Goal: Information Seeking & Learning: Find specific fact

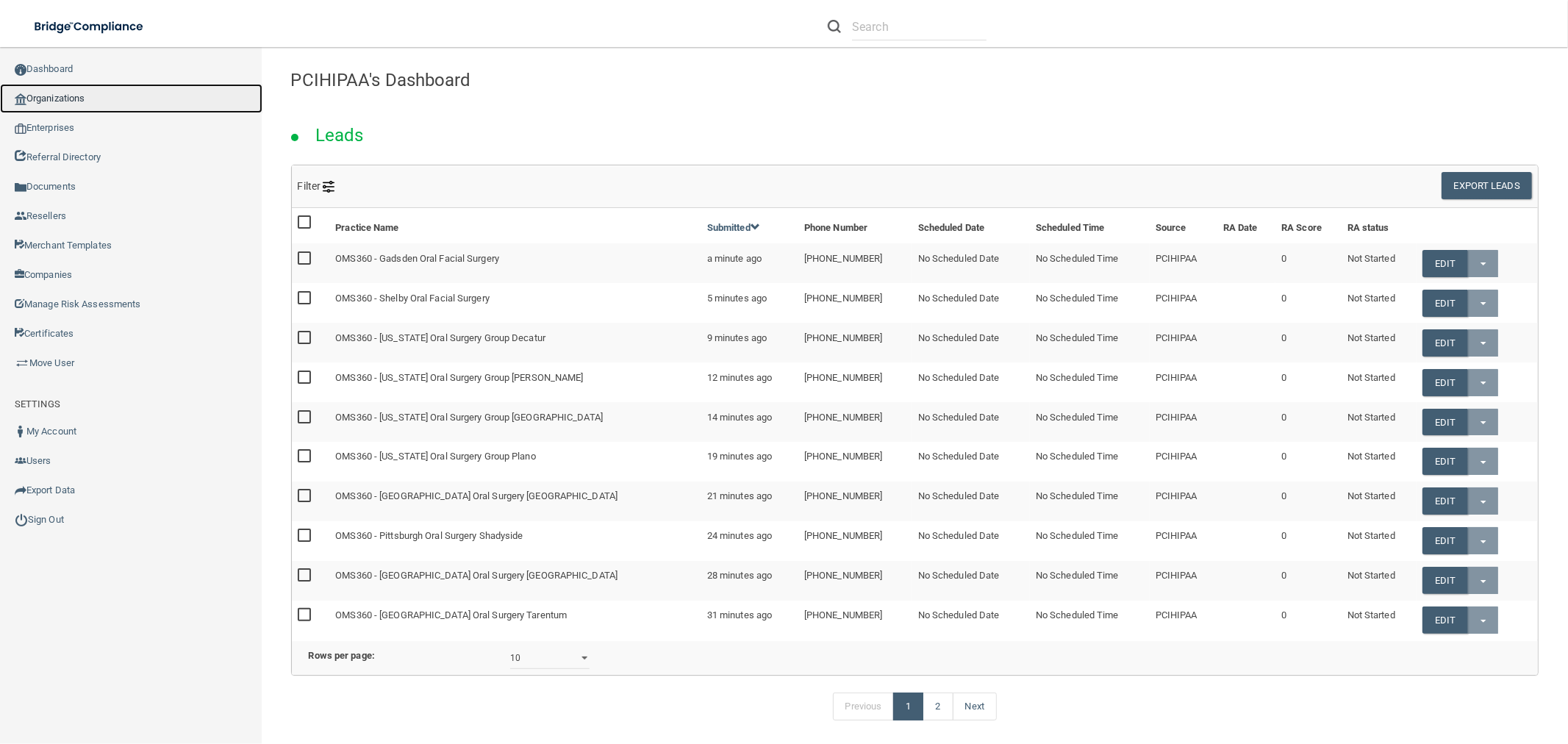
click at [99, 97] on link "Organizations" at bounding box center [131, 98] width 262 height 30
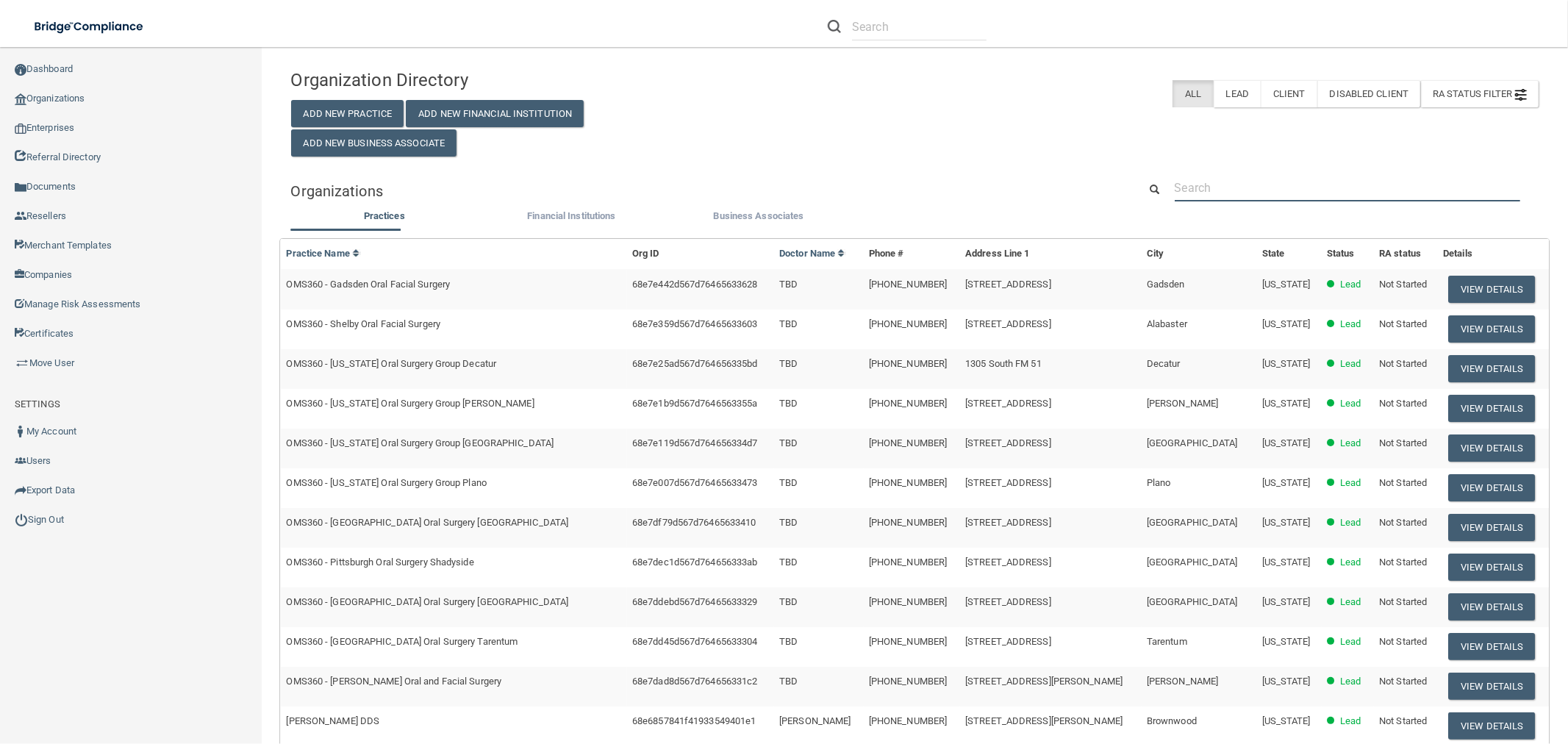
click at [1243, 187] on input "text" at bounding box center [1347, 188] width 345 height 27
paste input "Van Nuys Children Dentistry and Orthodontics"
type input "Van Nuys Children Dentistry and Orthodontics"
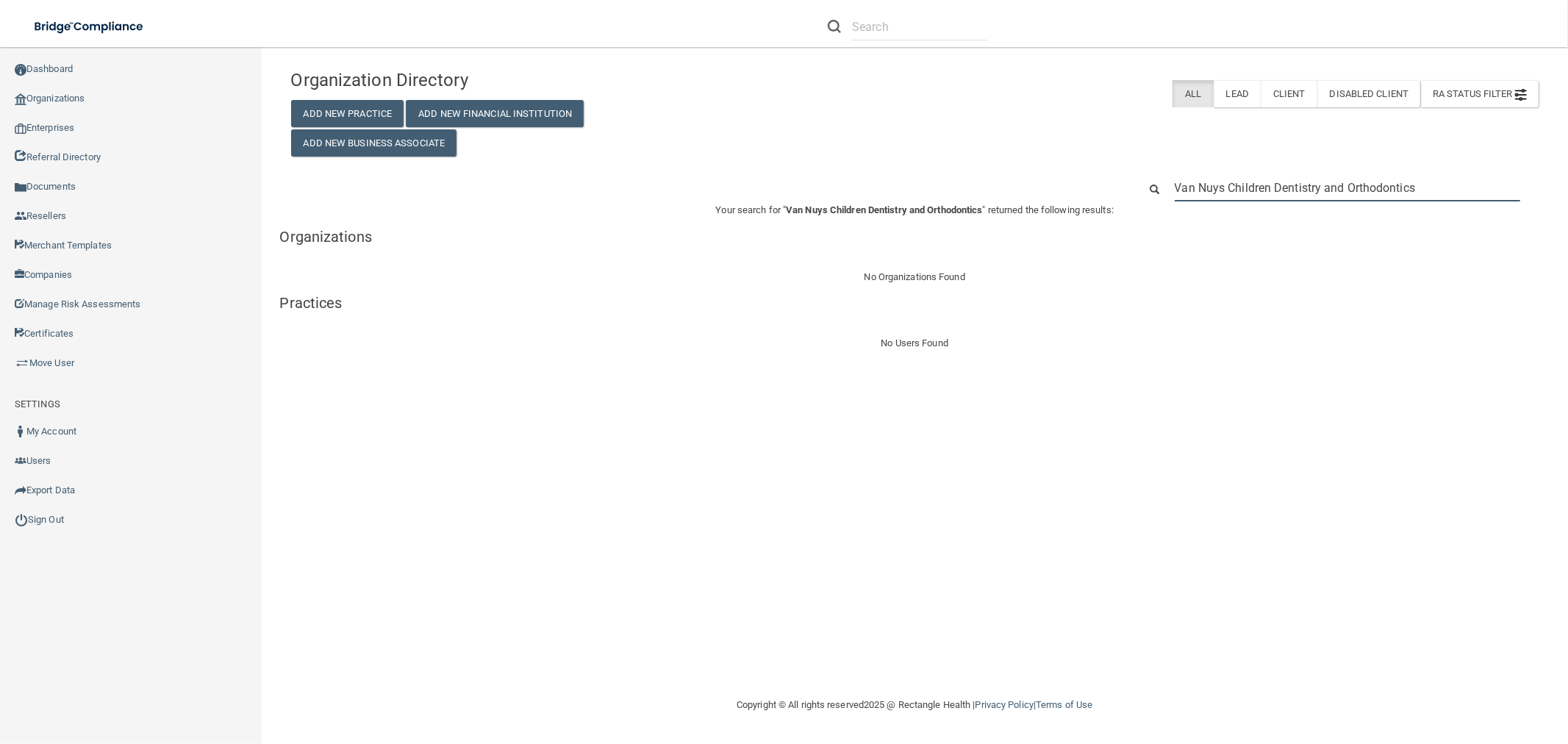
click at [1309, 188] on input "Van Nuys Children Dentistry and Orthodontics" at bounding box center [1347, 188] width 345 height 27
paste input "[PHONE_NUMBER]"
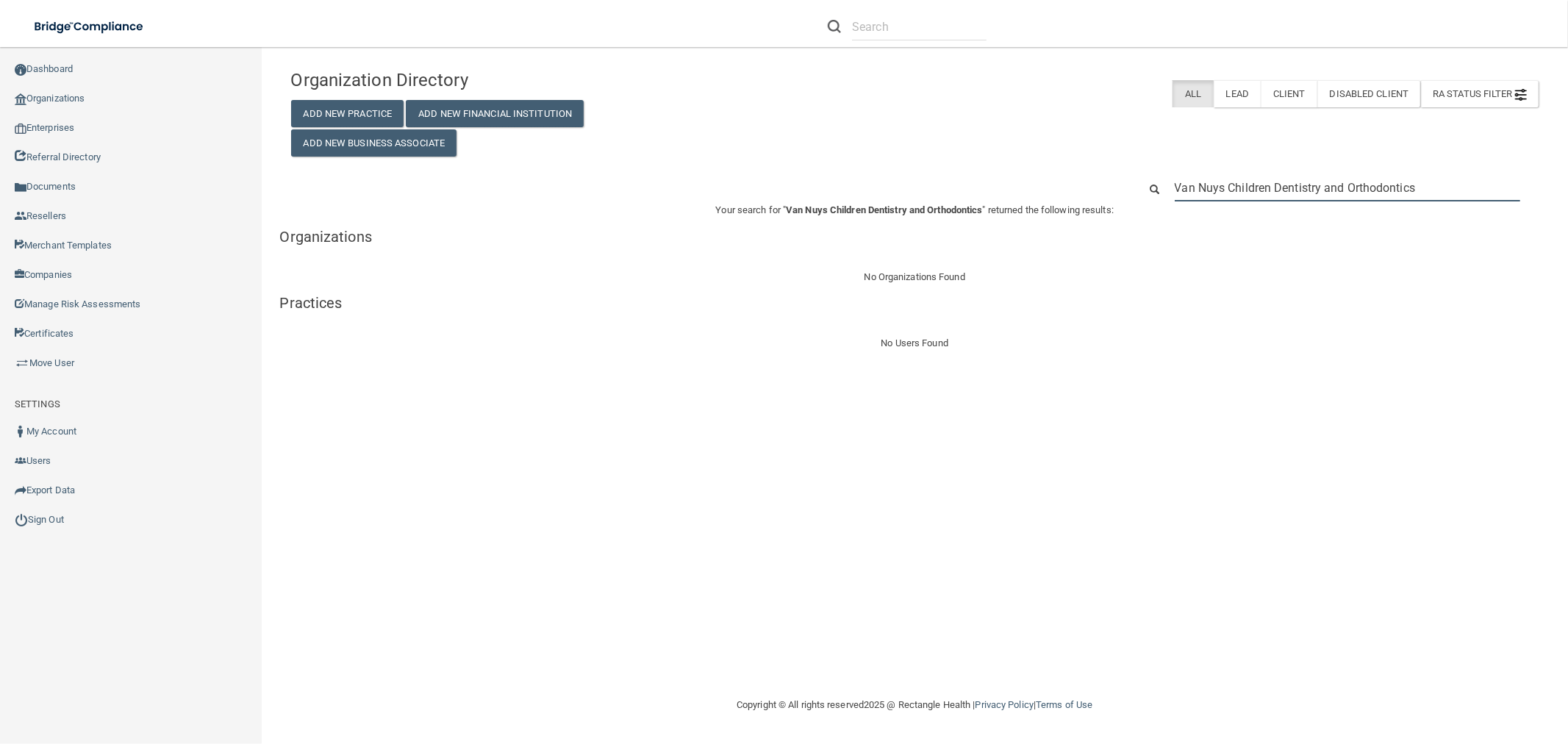
type input "[PHONE_NUMBER]"
click at [1279, 192] on input "[PHONE_NUMBER]" at bounding box center [1347, 188] width 345 height 27
click at [1278, 191] on input "[PHONE_NUMBER]" at bounding box center [1347, 188] width 345 height 27
click at [1278, 189] on input "[PHONE_NUMBER]" at bounding box center [1347, 188] width 345 height 27
paste input "[PHONE_NUMBER]"
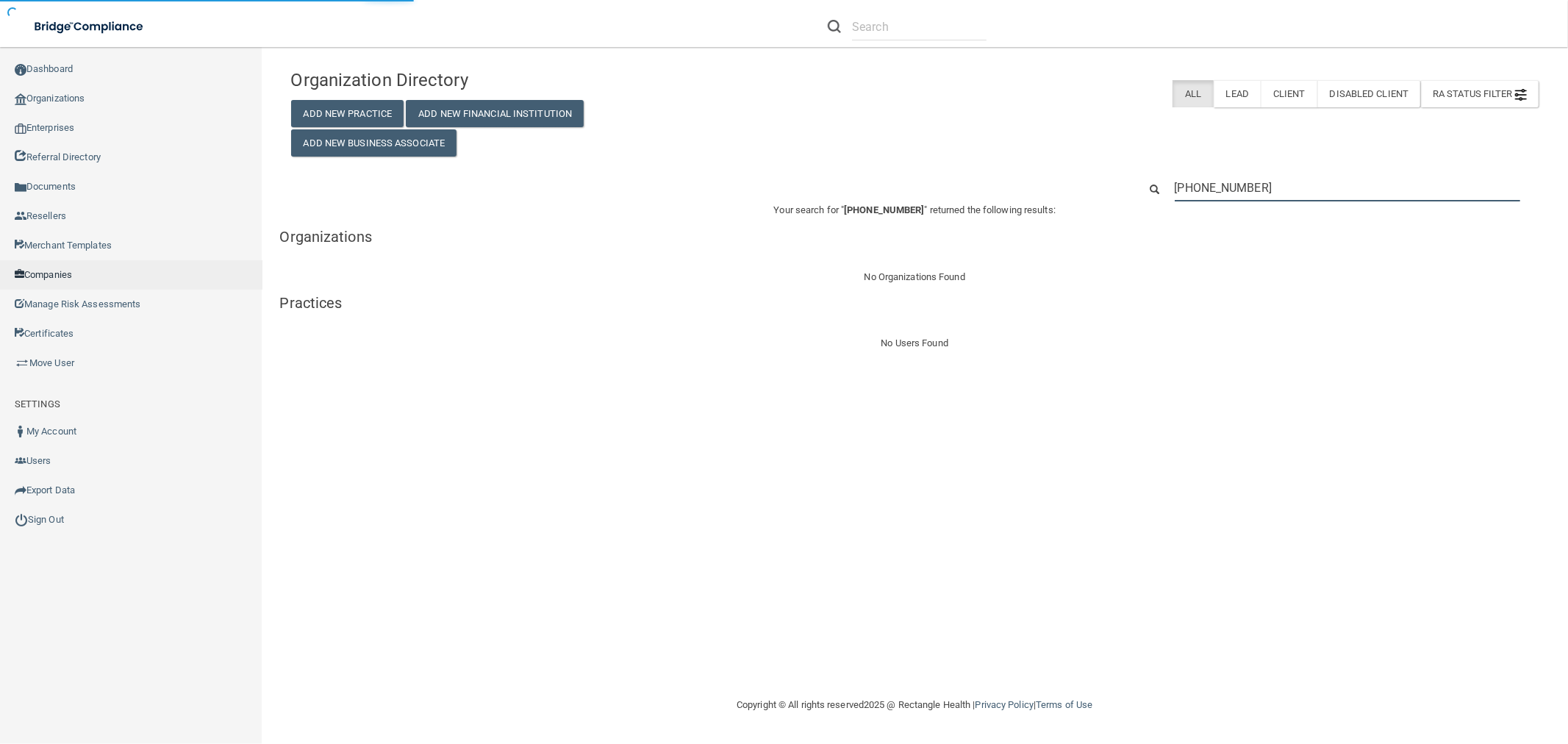
type input "[PHONE_NUMBER]"
click at [1208, 193] on input "[PHONE_NUMBER]" at bounding box center [1347, 188] width 345 height 27
paste input ": Van Nuys Children"
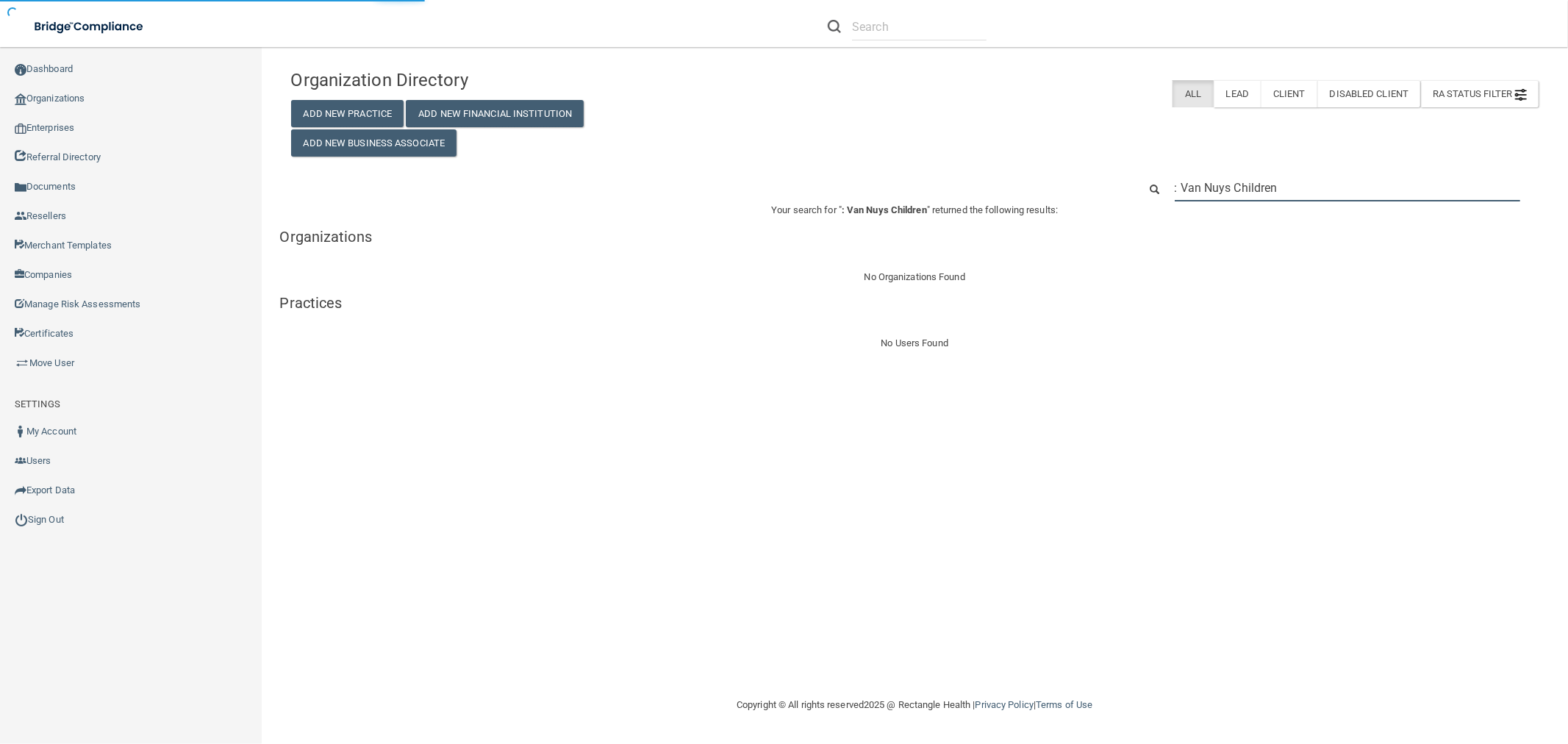
click at [1183, 186] on input ": Van Nuys Children" at bounding box center [1347, 188] width 345 height 27
type input "Van Nuys Children"
click at [1280, 191] on input "Van Nuys Children" at bounding box center [1347, 188] width 345 height 27
type input "Van Nuys Children Dentistry and Orthodontics"
click at [1196, 197] on input "Van Nuys Children Dentistry and Orthodontics" at bounding box center [1347, 188] width 345 height 27
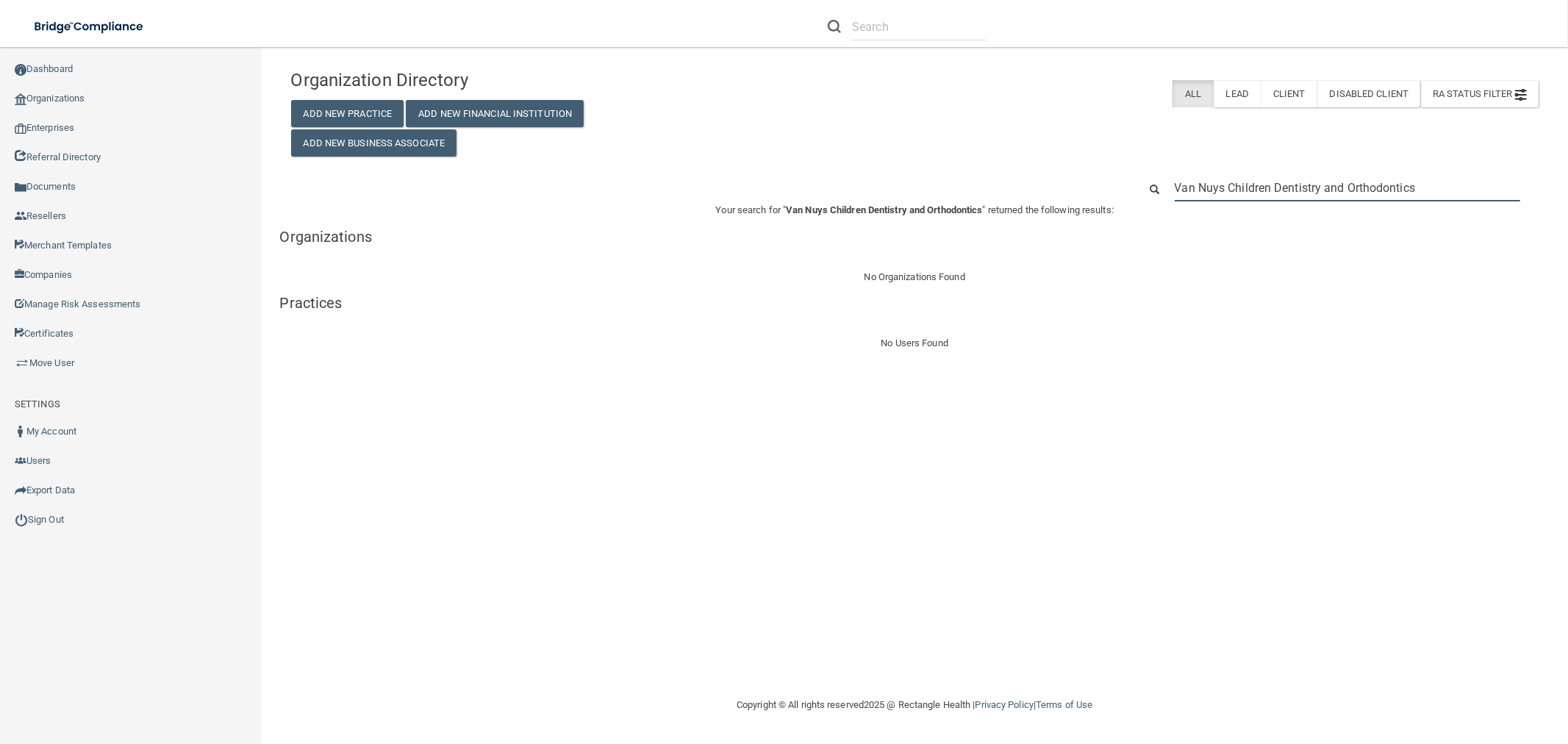
click at [1196, 197] on input "Van Nuys Children Dentistry and Orthodontics" at bounding box center [1347, 188] width 345 height 27
paste input "[EMAIL_ADDRESS][DOMAIN_NAME]"
type input "[EMAIL_ADDRESS][DOMAIN_NAME]"
